Goal: Information Seeking & Learning: Learn about a topic

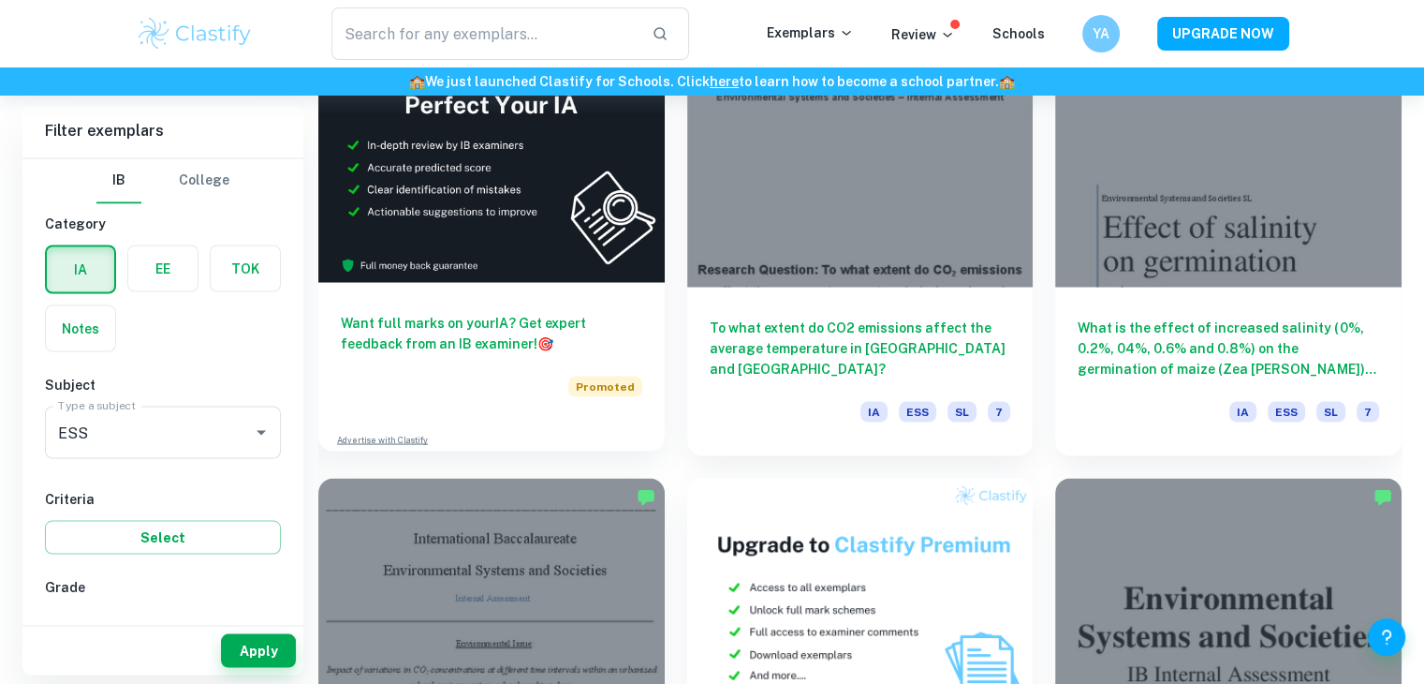
scroll to position [3371, 0]
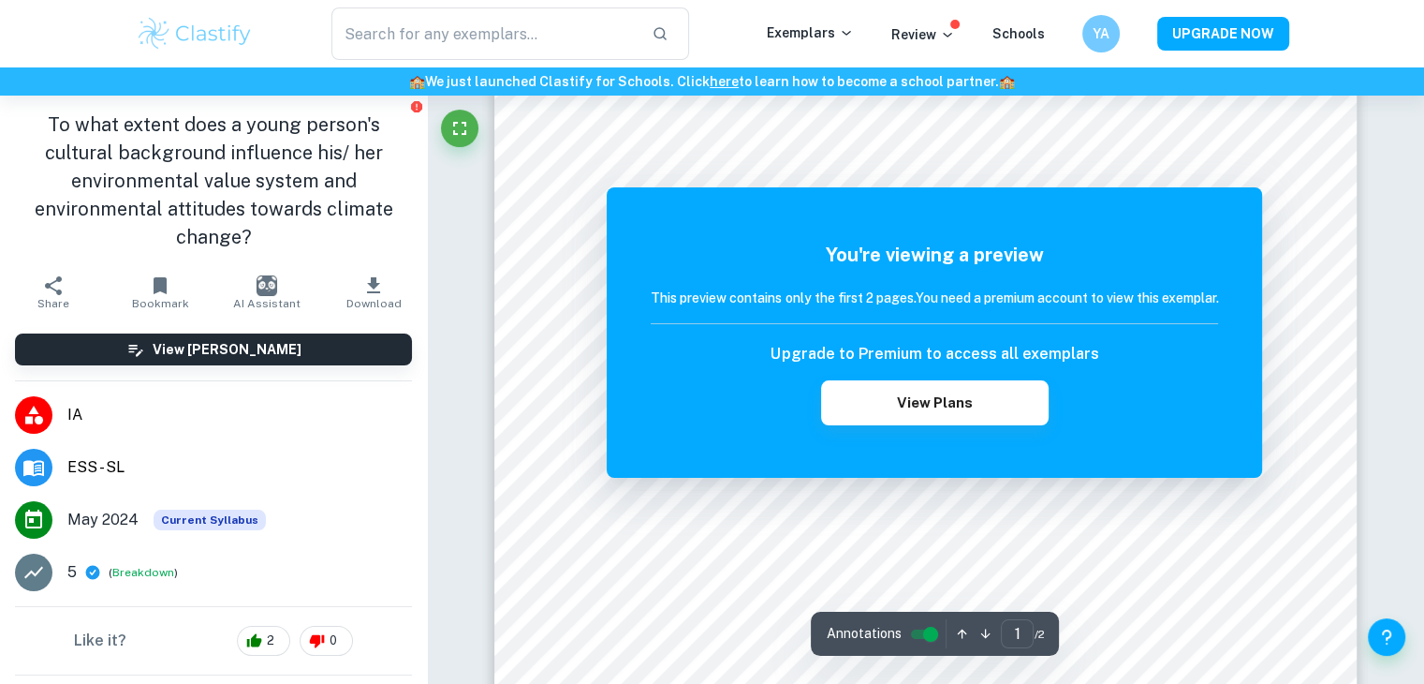
scroll to position [176, 0]
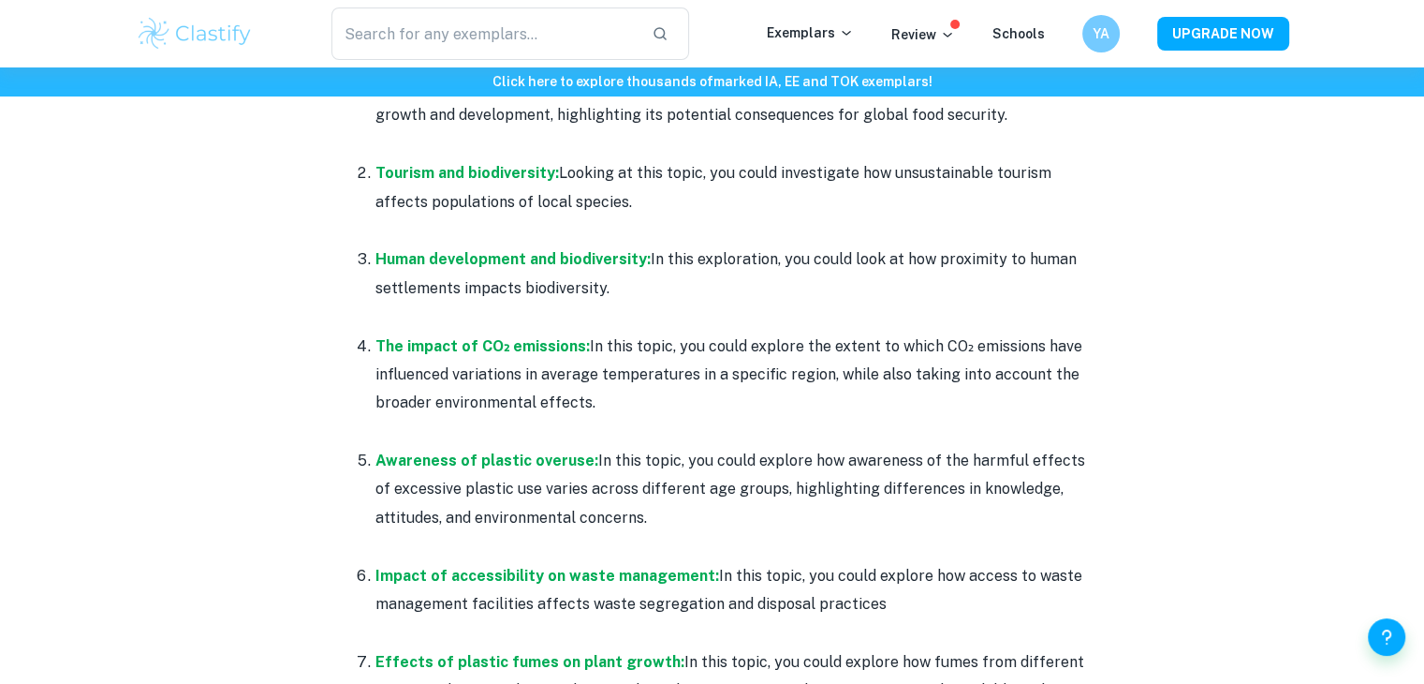
scroll to position [964, 0]
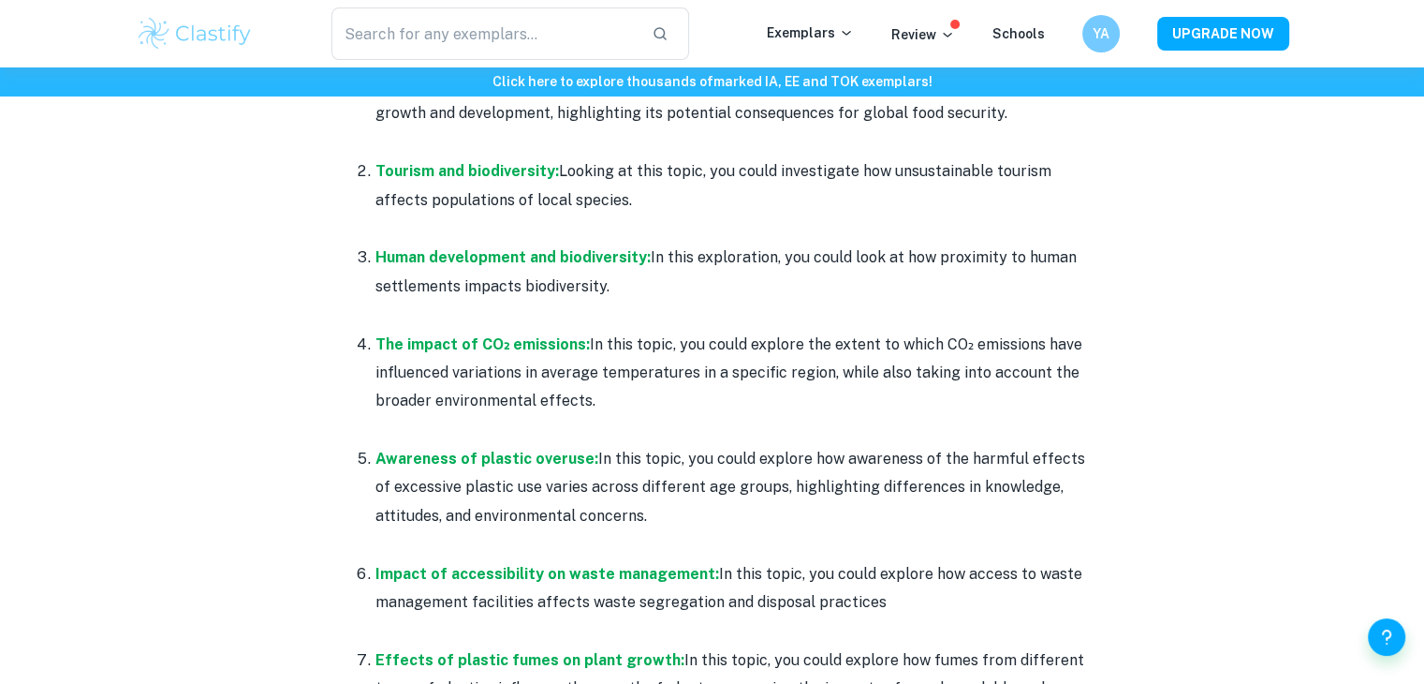
click at [839, 254] on p "Human development and biodiversity: In this exploration, you could look at how …" at bounding box center [731, 271] width 712 height 57
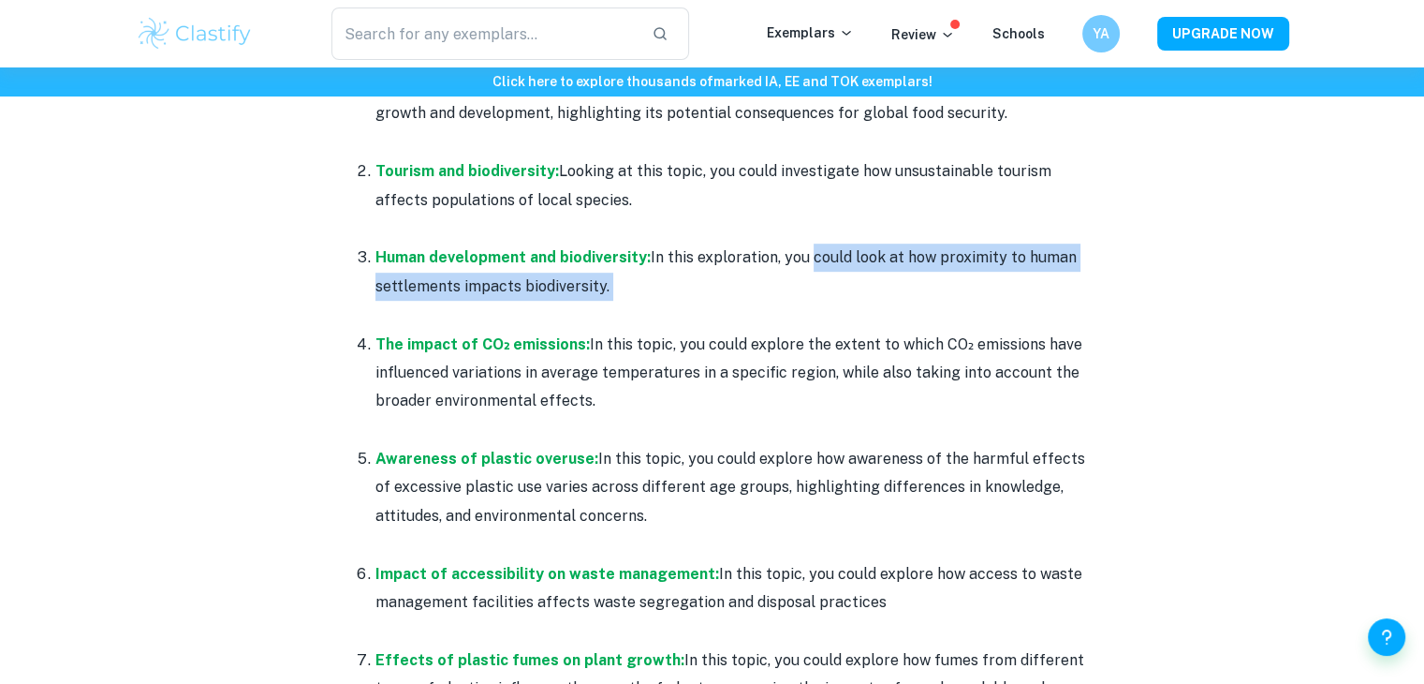
drag, startPoint x: 839, startPoint y: 254, endPoint x: 711, endPoint y: 287, distance: 132.6
click at [711, 287] on p "Human development and biodiversity: In this exploration, you could look at how …" at bounding box center [731, 271] width 712 height 57
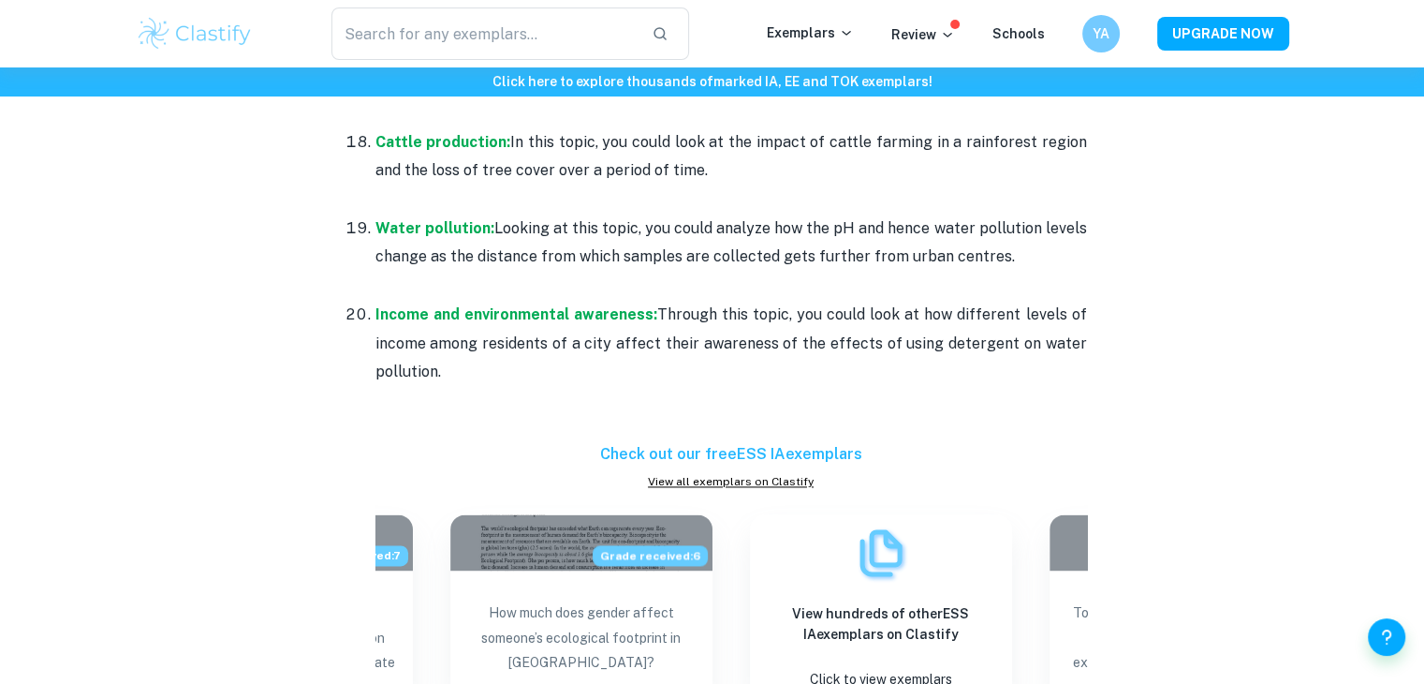
scroll to position [2519, 0]
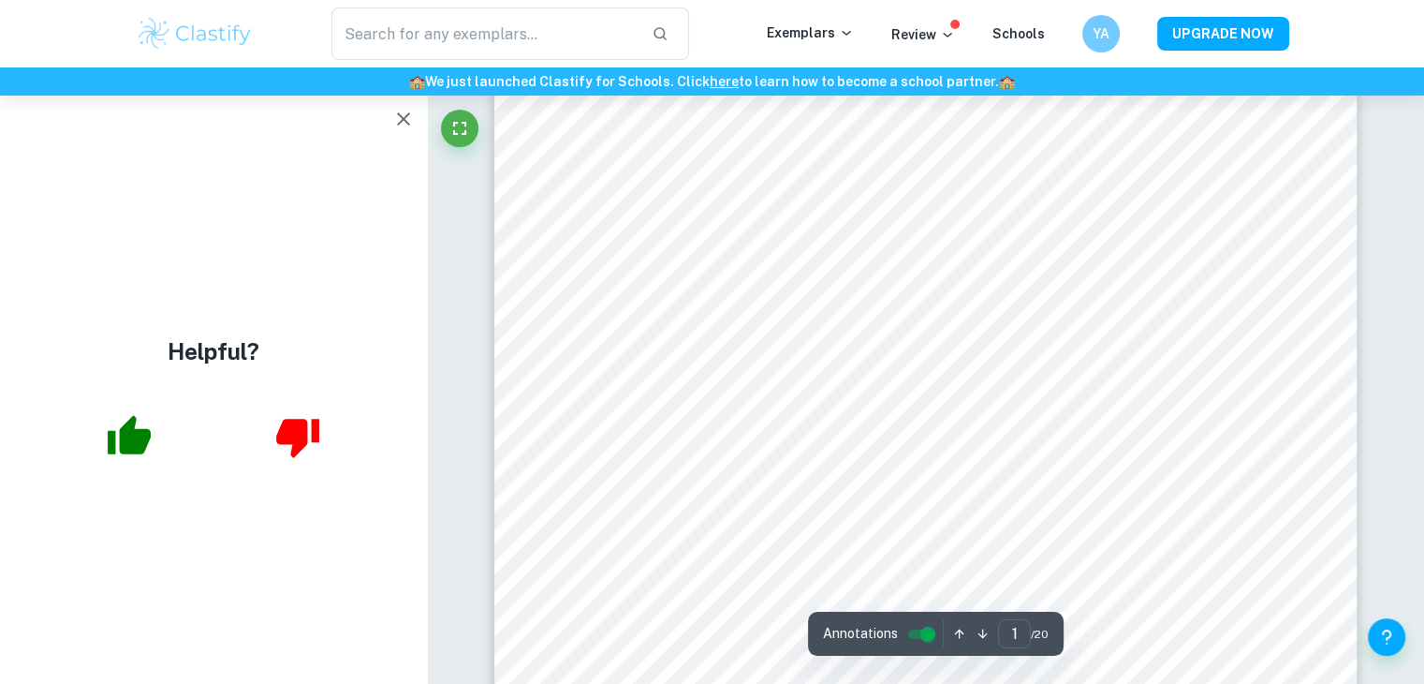
scroll to position [221, 0]
click at [405, 126] on icon "button" at bounding box center [403, 119] width 22 height 22
